Goal: Register for event/course

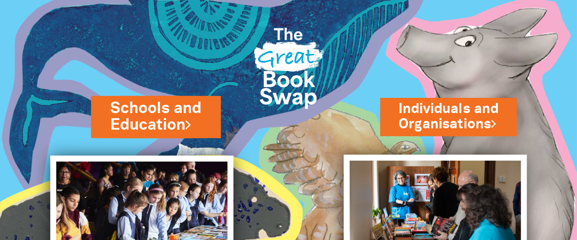
click at [189, 116] on link "Schools and Education" at bounding box center [156, 116] width 91 height 39
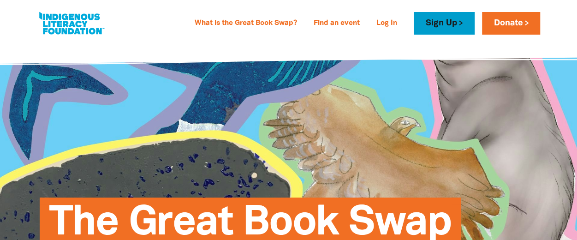
type input "[EMAIL_ADDRESS][DOMAIN_NAME]"
click at [389, 24] on link "Log In" at bounding box center [387, 23] width 32 height 15
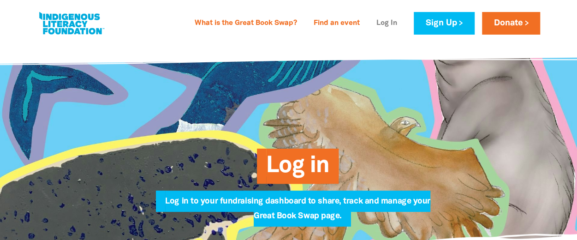
type input "[EMAIL_ADDRESS][DOMAIN_NAME]"
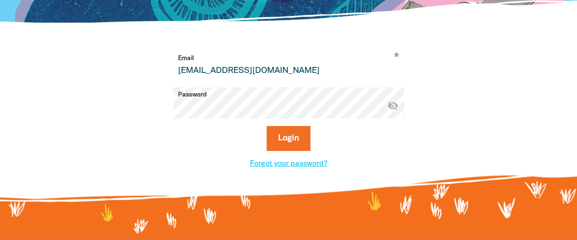
scroll to position [234, 0]
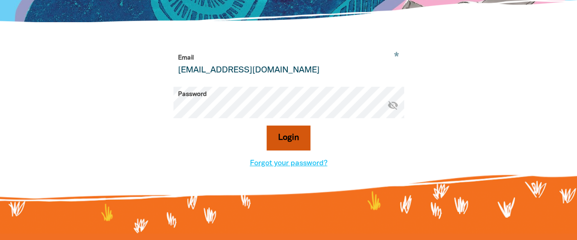
click at [286, 147] on button "Login" at bounding box center [288, 137] width 44 height 25
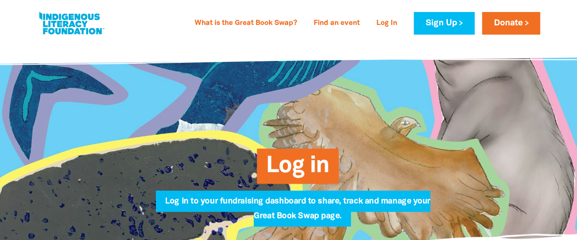
select select "primary-school"
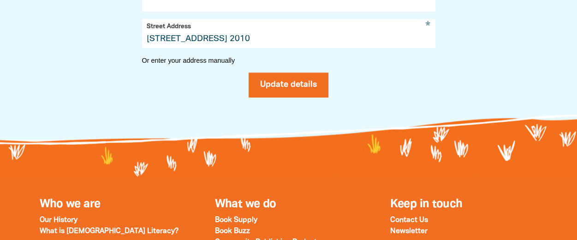
scroll to position [570, 0]
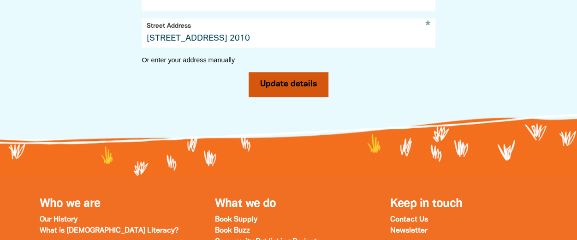
click at [279, 97] on button "Update details" at bounding box center [288, 84] width 80 height 25
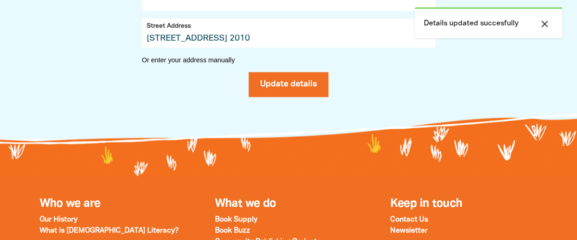
click at [547, 26] on icon "close" at bounding box center [544, 23] width 11 height 11
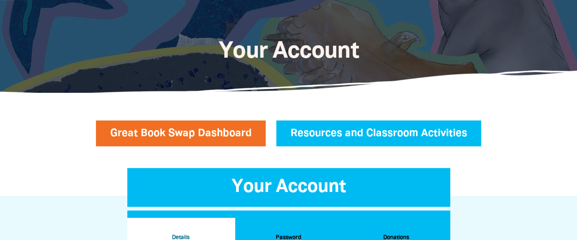
scroll to position [65, 0]
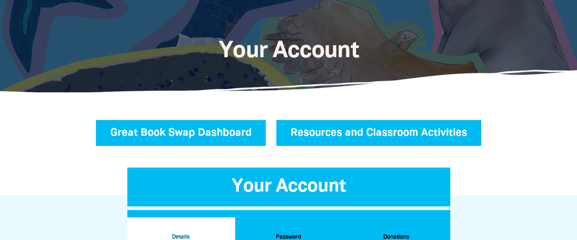
click at [173, 140] on link "Great Book Swap Dashboard" at bounding box center [181, 133] width 170 height 26
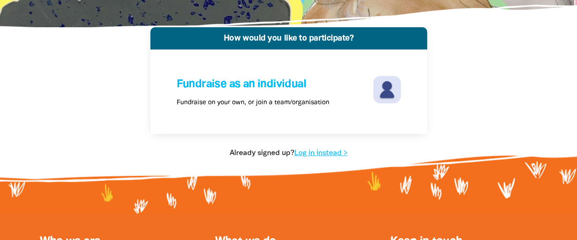
scroll to position [188, 0]
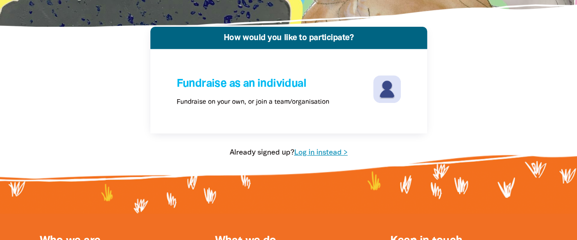
click at [308, 154] on link "Log in instead >" at bounding box center [320, 152] width 53 height 6
select select "primary-school"
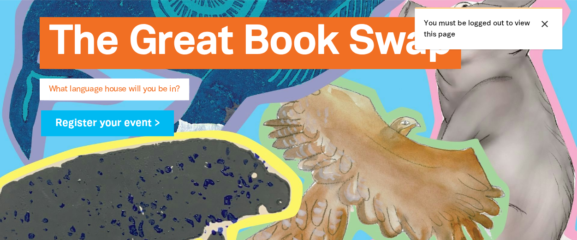
scroll to position [192, 0]
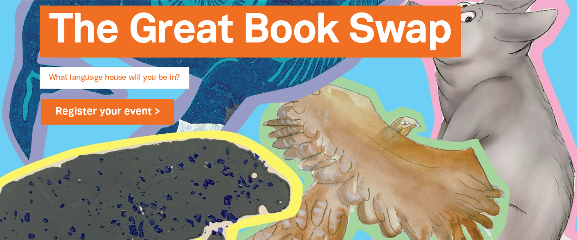
click at [119, 109] on link "Register your event >" at bounding box center [107, 112] width 133 height 26
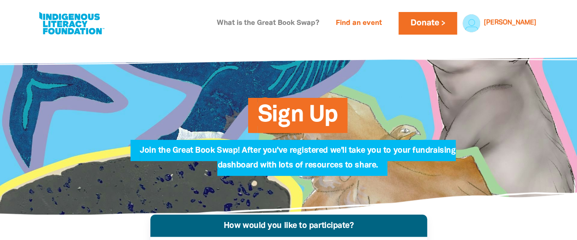
click at [294, 23] on link "What is the Great Book Swap?" at bounding box center [267, 23] width 113 height 15
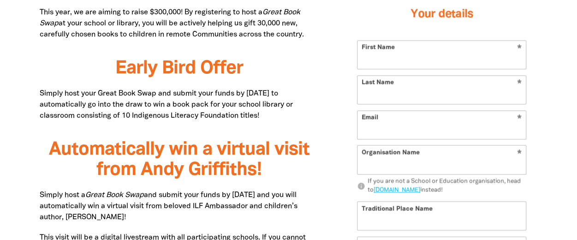
type input "[PERSON_NAME]"
type input "[EMAIL_ADDRESS][DOMAIN_NAME]"
type input "SCEGGS Darlinghurst"
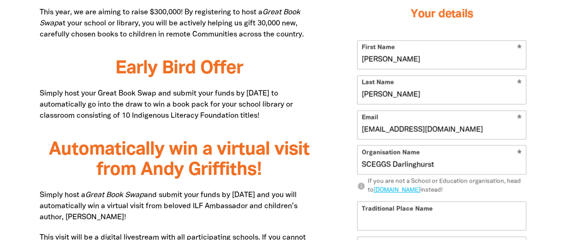
select select "primary-school"
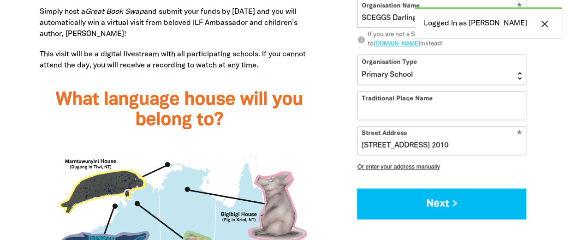
scroll to position [774, 0]
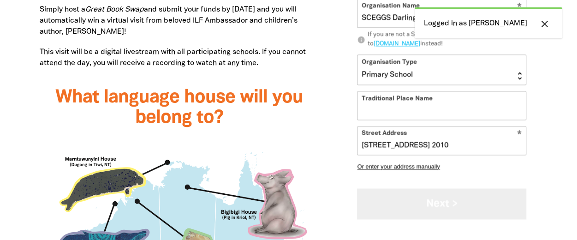
click at [430, 199] on button "Next >" at bounding box center [441, 203] width 169 height 31
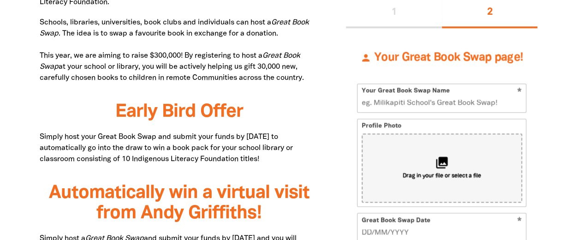
scroll to position [545, 0]
click at [376, 102] on input "Your Great Book Swap Name" at bounding box center [441, 98] width 168 height 28
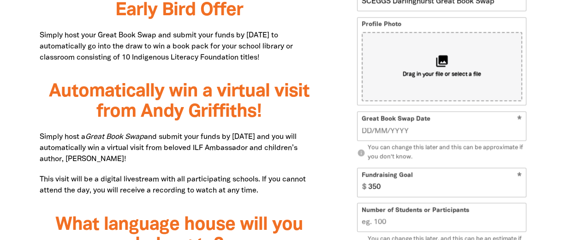
scroll to position [652, 0]
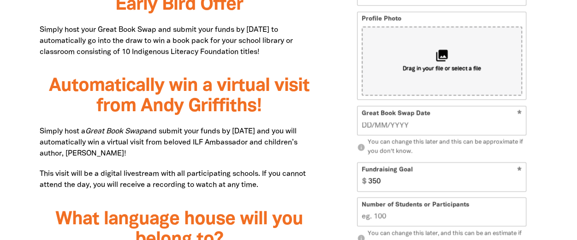
type input "SCEGGS Darlinghurst Great Book Swap"
drag, startPoint x: 369, startPoint y: 123, endPoint x: 380, endPoint y: 124, distance: 11.1
click at [370, 123] on input "__/__/____" at bounding box center [441, 125] width 160 height 10
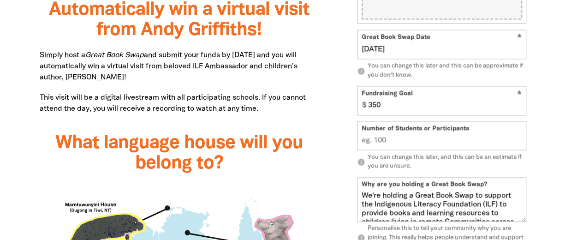
scroll to position [729, 0]
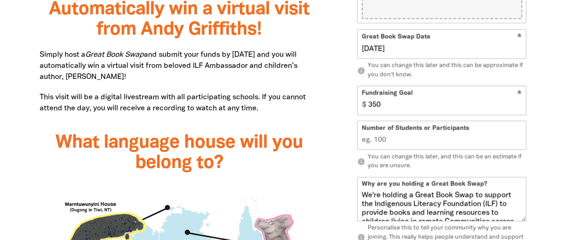
type input "[DATE]"
click at [396, 140] on input "Number of Students or Participants" at bounding box center [441, 135] width 168 height 28
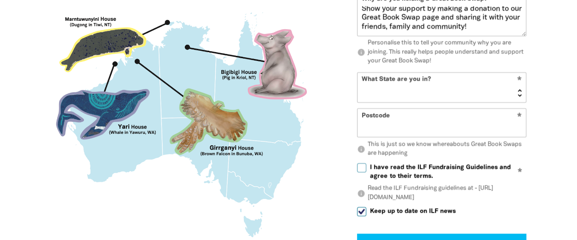
scroll to position [913, 0]
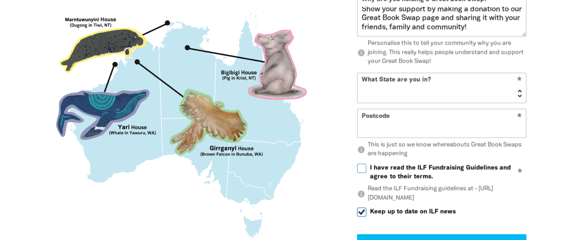
type input "248"
click at [447, 125] on input "Postcode" at bounding box center [441, 124] width 168 height 28
click at [398, 91] on select "[GEOGRAPHIC_DATA] [GEOGRAPHIC_DATA] QLD [GEOGRAPHIC_DATA] [GEOGRAPHIC_DATA] SA …" at bounding box center [441, 88] width 168 height 30
select select "[GEOGRAPHIC_DATA]"
click at [357, 73] on select "[GEOGRAPHIC_DATA] [GEOGRAPHIC_DATA] QLD [GEOGRAPHIC_DATA] [GEOGRAPHIC_DATA] SA …" at bounding box center [441, 88] width 168 height 30
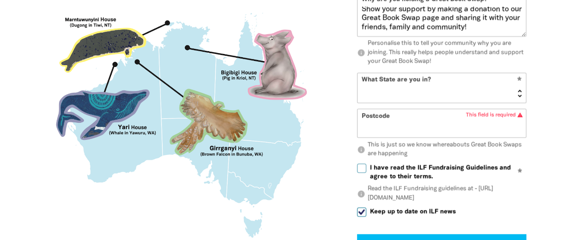
click at [387, 121] on input "Postcode" at bounding box center [441, 124] width 168 height 28
type input "2010"
click at [365, 165] on input "I have read the ILF Fundraising Guidelines and agree to their terms." at bounding box center [361, 168] width 9 height 9
checkbox input "true"
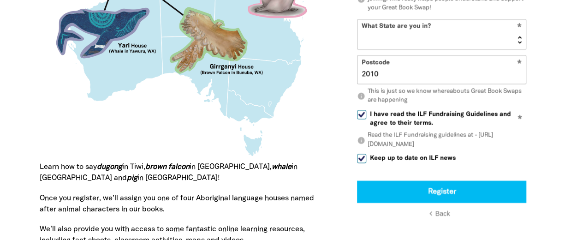
scroll to position [995, 0]
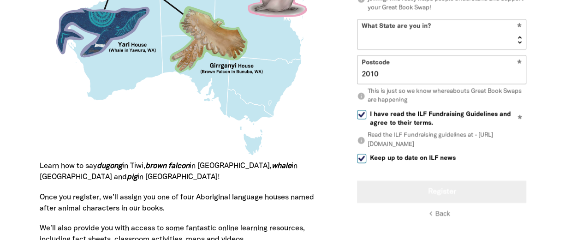
click at [450, 184] on button "Register" at bounding box center [441, 191] width 169 height 22
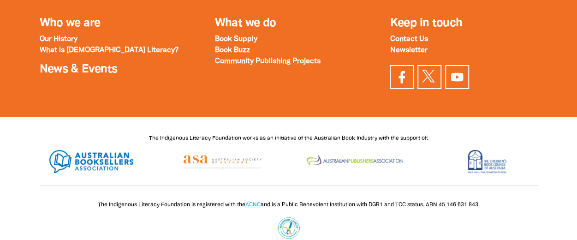
scroll to position [1208, 0]
